Goal: Obtain resource: Obtain resource

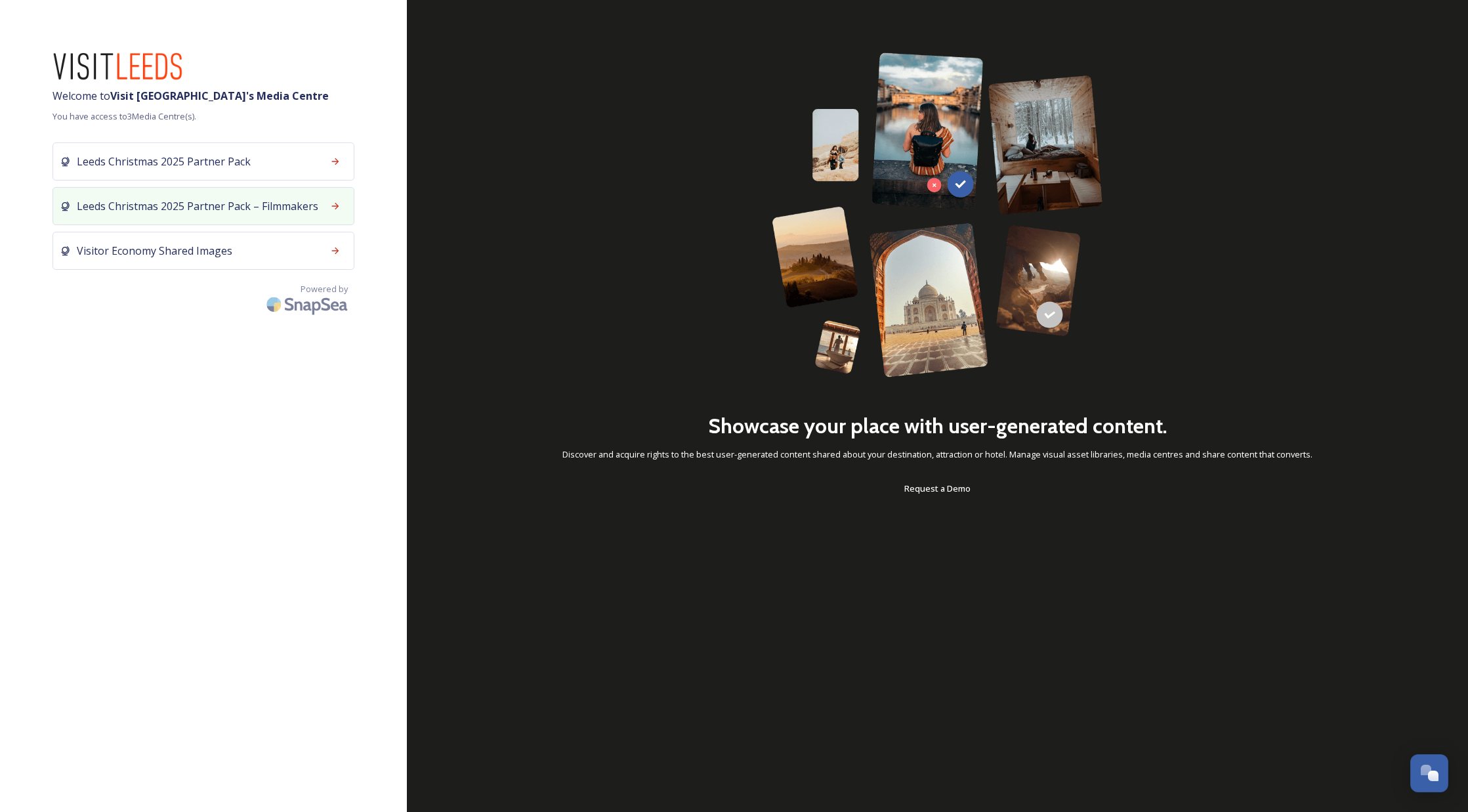
click at [286, 207] on span "Leeds Christmas 2025 Partner Pack – Filmmakers" at bounding box center [197, 206] width 241 height 16
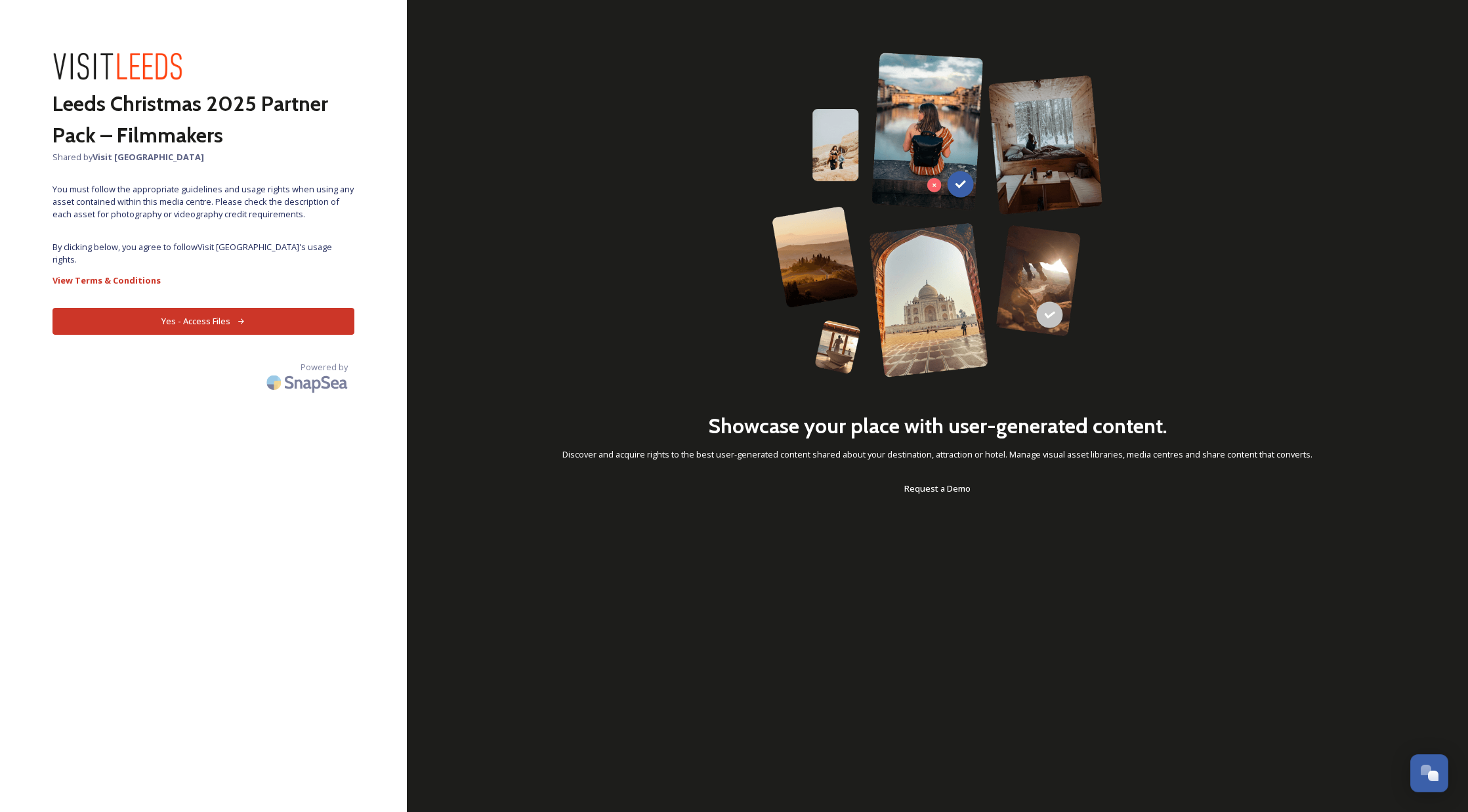
click at [280, 313] on button "Yes - Access Files" at bounding box center [203, 321] width 302 height 27
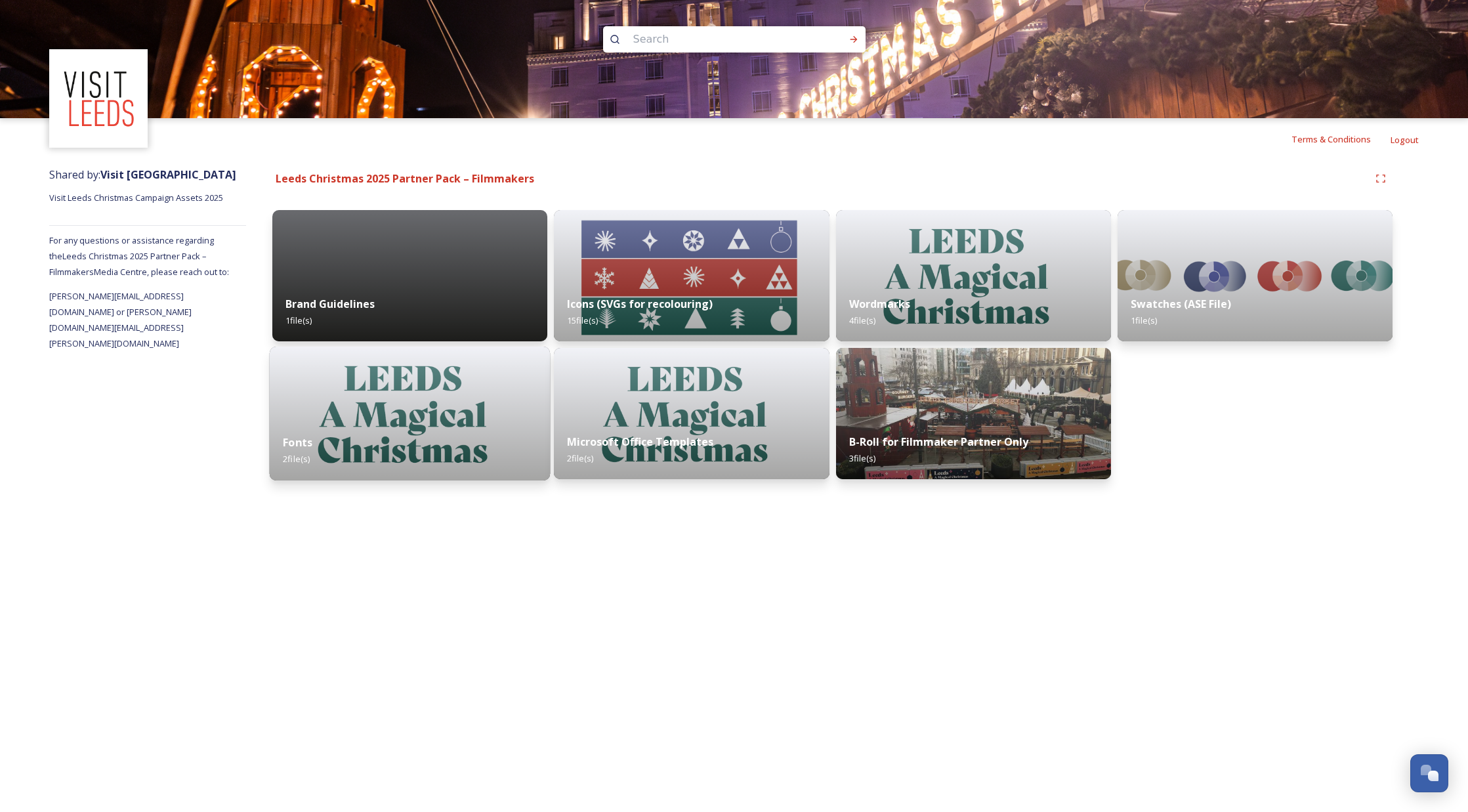
click at [366, 392] on img at bounding box center [410, 413] width 281 height 134
click at [406, 287] on div "Brand Guidelines 1 file(s)" at bounding box center [410, 313] width 281 height 60
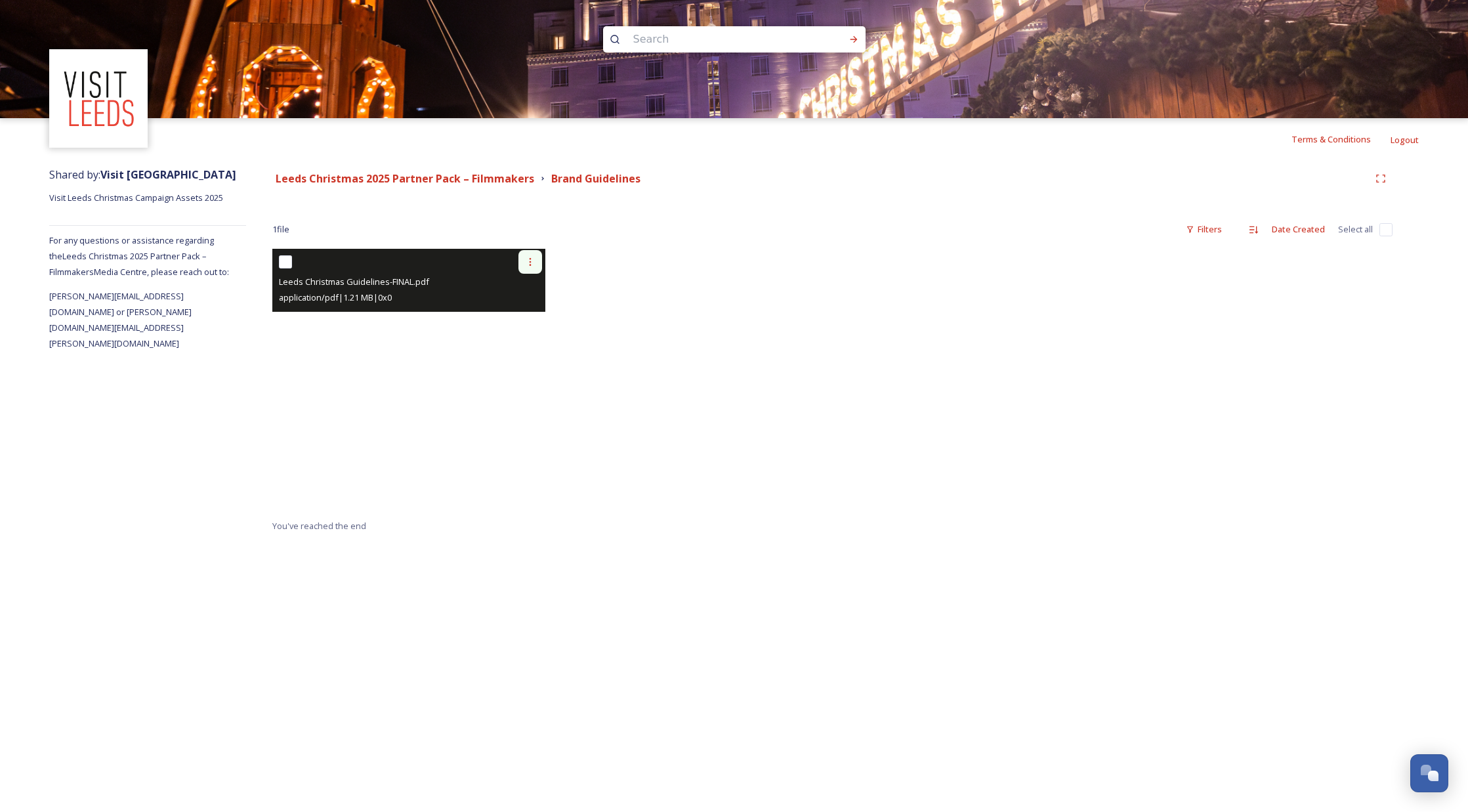
click at [529, 263] on icon at bounding box center [530, 262] width 11 height 11
click at [516, 285] on span "View File" at bounding box center [512, 290] width 34 height 12
